Goal: Task Accomplishment & Management: Manage account settings

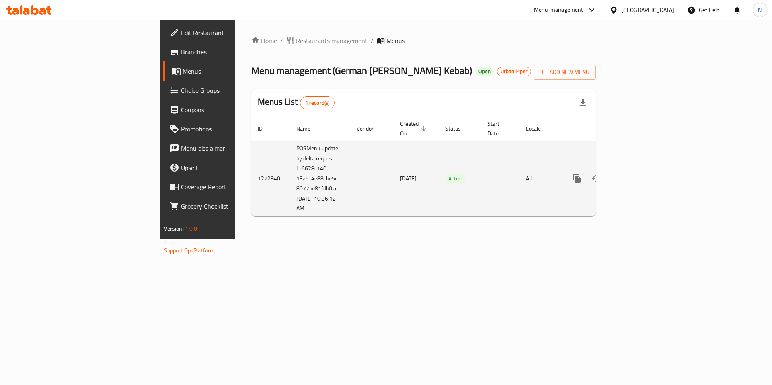
click at [640, 174] on icon "enhanced table" at bounding box center [635, 179] width 10 height 10
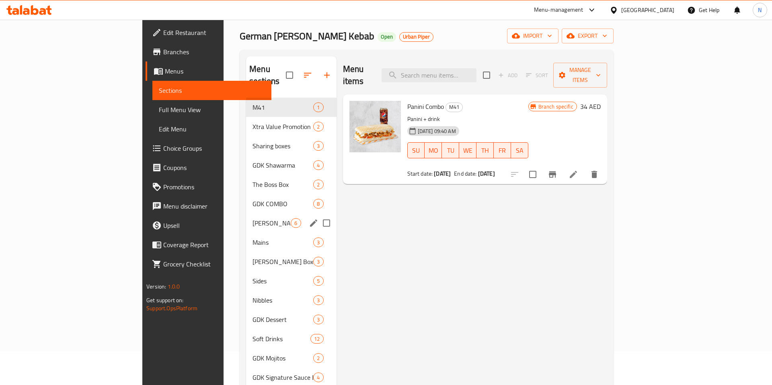
scroll to position [5, 0]
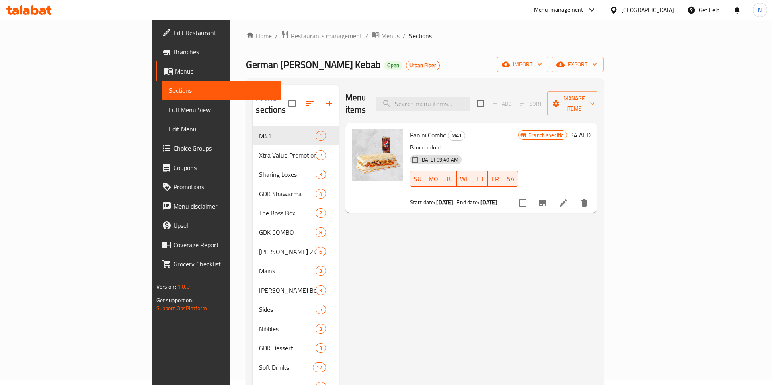
click at [169, 107] on span "Full Menu View" at bounding box center [222, 110] width 106 height 10
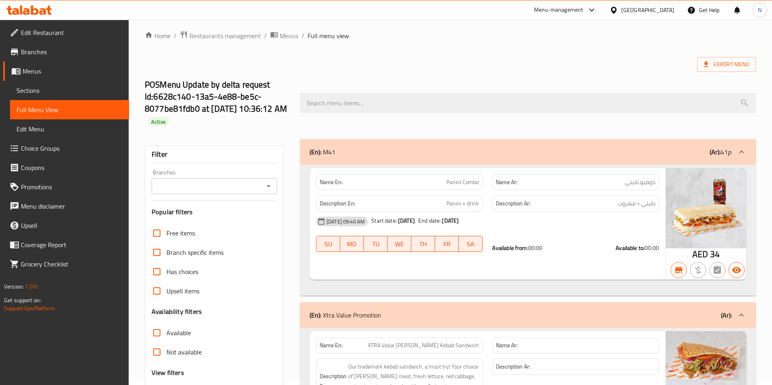
click at [30, 120] on link "Edit Menu" at bounding box center [69, 128] width 119 height 19
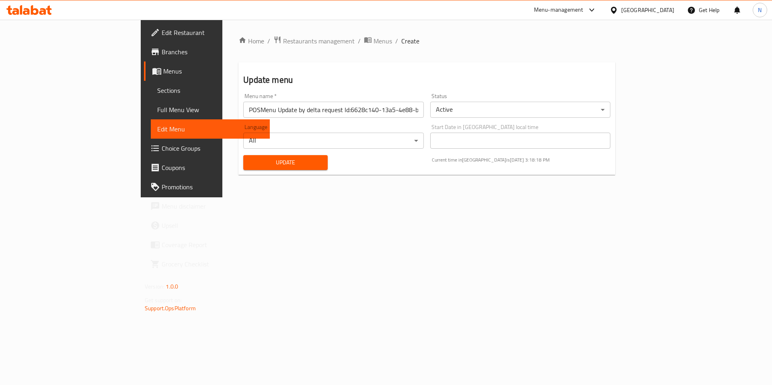
click at [157, 92] on span "Sections" at bounding box center [210, 91] width 106 height 10
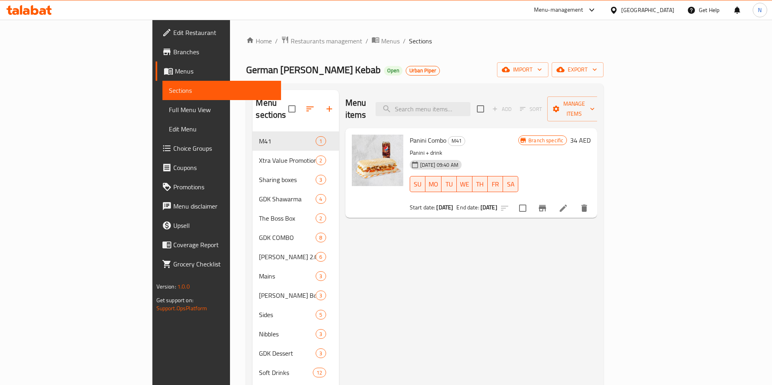
click at [173, 53] on span "Branches" at bounding box center [224, 52] width 102 height 10
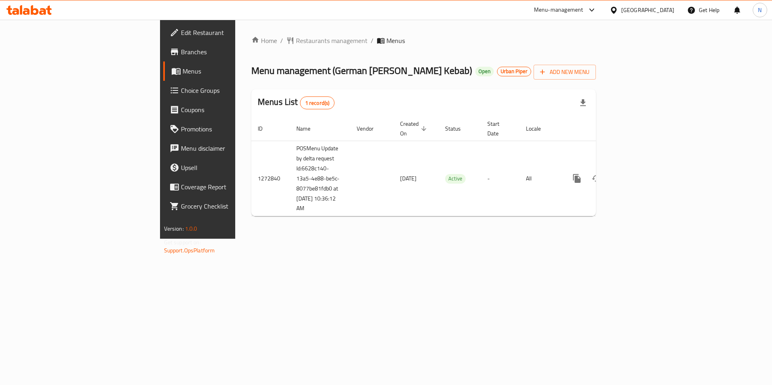
click at [181, 51] on span "Branches" at bounding box center [232, 52] width 102 height 10
